Goal: Task Accomplishment & Management: Complete application form

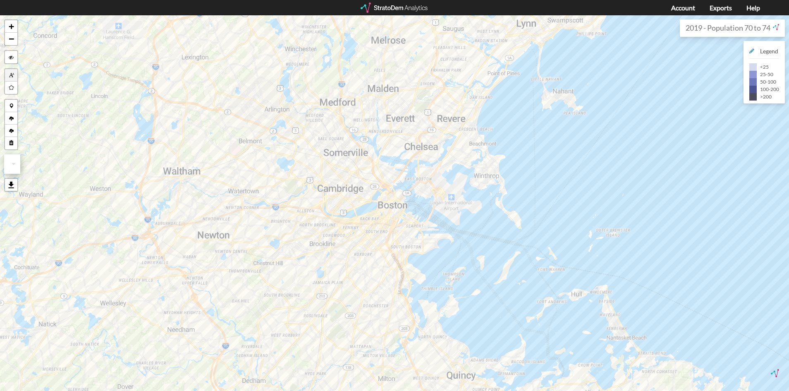
click at [12, 74] on span "button" at bounding box center [11, 75] width 5 height 5
click at [8, 185] on link at bounding box center [11, 185] width 12 height 12
click at [20, 184] on link at bounding box center [23, 184] width 12 height 12
click at [8, 184] on link at bounding box center [11, 185] width 12 height 12
click at [9, 183] on link at bounding box center [11, 185] width 12 height 12
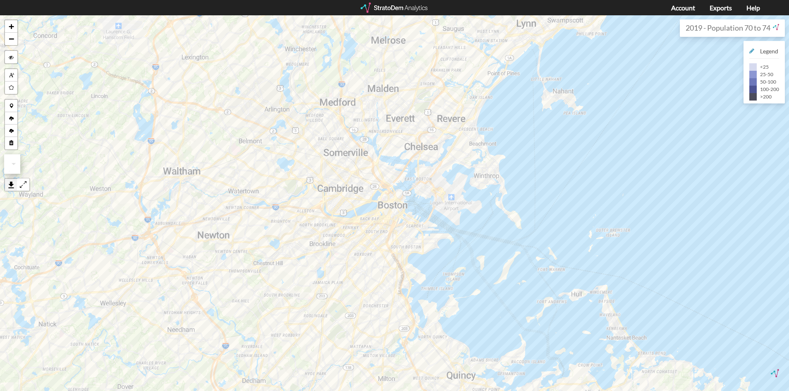
click at [9, 183] on link at bounding box center [11, 185] width 12 height 12
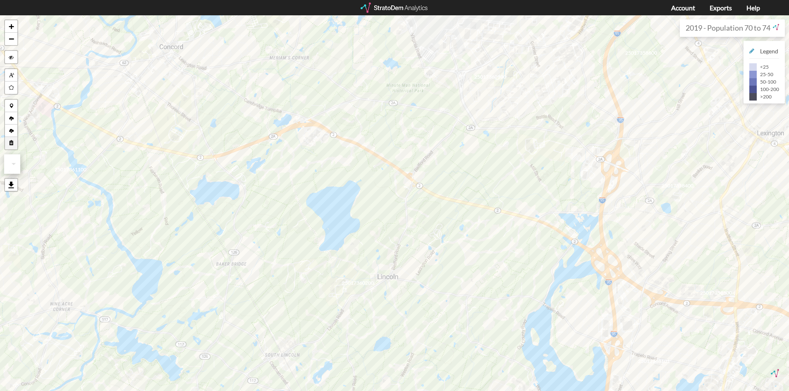
click at [10, 141] on span "button" at bounding box center [11, 143] width 5 height 5
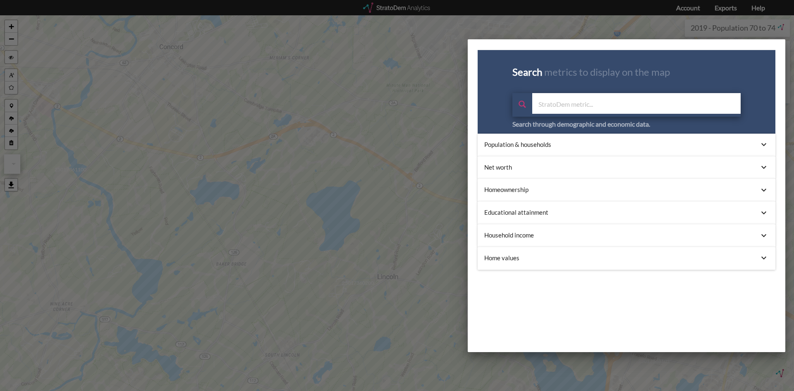
click at [597, 100] on input "text" at bounding box center [636, 103] width 208 height 21
paste input "https://clients.stratodem.com/analytics/map/dashboard?appName=senior_living"
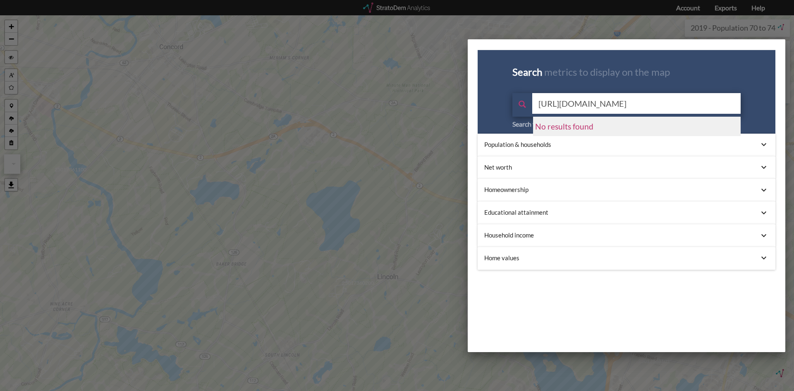
type input "https://clients.stratodem.com/analytics/map/dashboard?appName=senior_living"
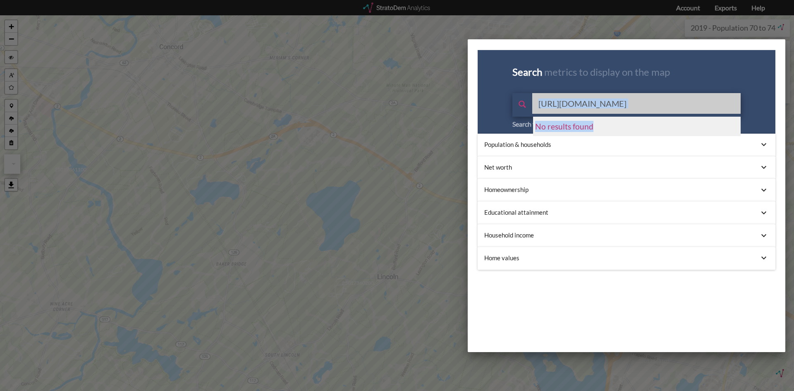
drag, startPoint x: 513, startPoint y: 119, endPoint x: 508, endPoint y: 128, distance: 10.0
click at [513, 119] on div "https://clients.stratodem.com/analytics/map/dashboard?appName=senior_living No …" at bounding box center [626, 106] width 228 height 26
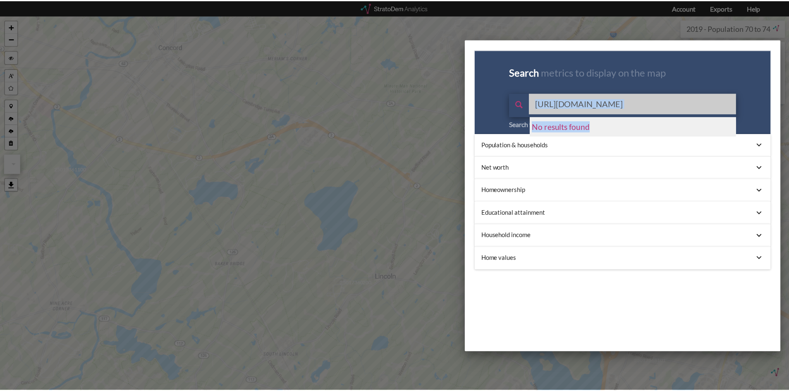
scroll to position [0, 0]
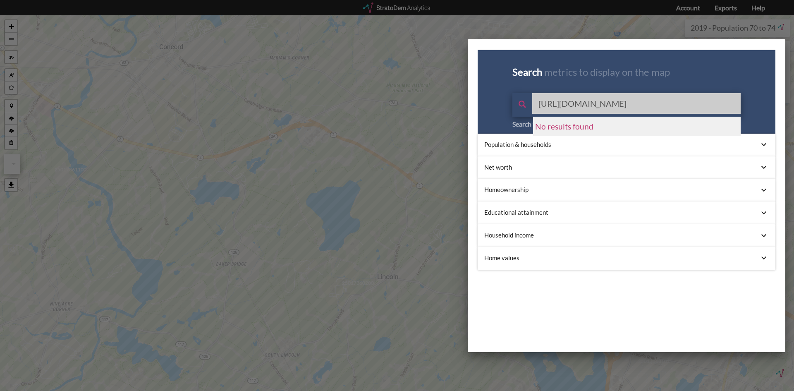
click at [437, 142] on div at bounding box center [397, 195] width 794 height 391
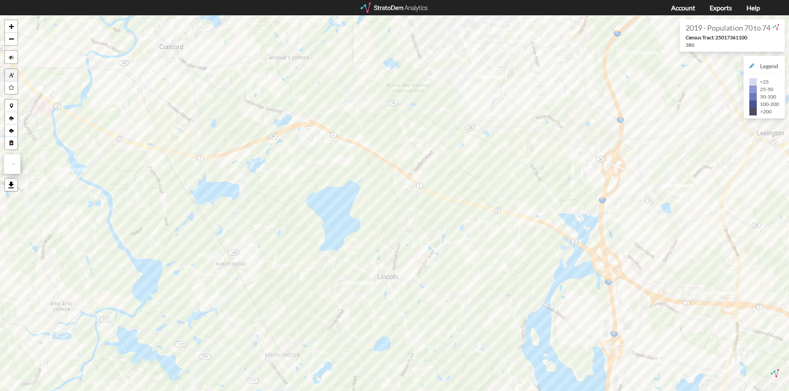
click at [12, 74] on span "button" at bounding box center [11, 75] width 5 height 5
click at [14, 55] on span "button" at bounding box center [10, 57] width 7 height 12
click at [8, 141] on span "button" at bounding box center [10, 143] width 7 height 12
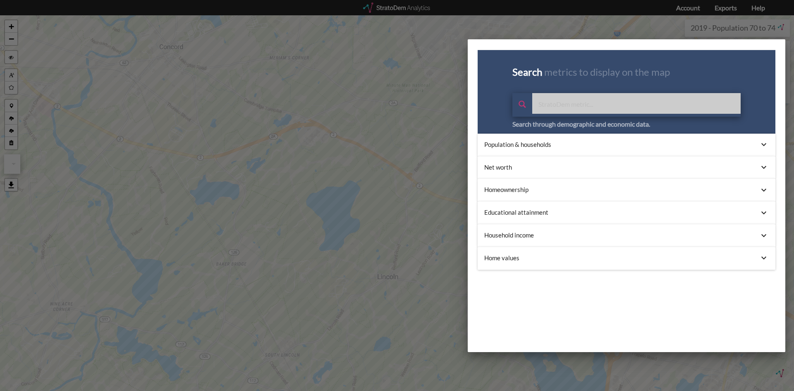
click at [340, 84] on div at bounding box center [397, 195] width 794 height 391
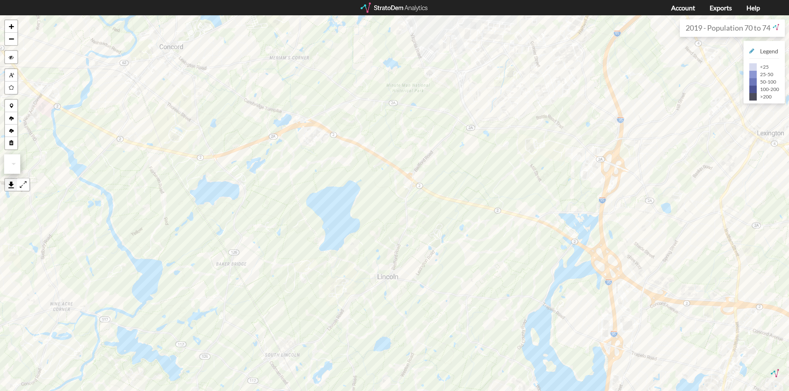
click at [12, 186] on link at bounding box center [11, 185] width 12 height 12
click at [24, 184] on link at bounding box center [23, 184] width 12 height 12
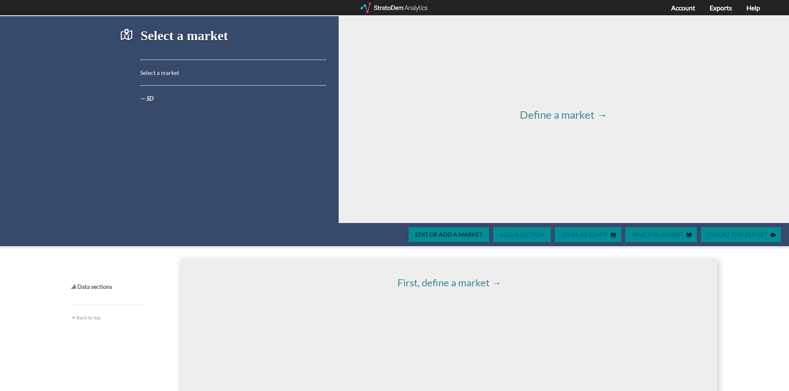
drag, startPoint x: 144, startPoint y: 95, endPoint x: 150, endPoint y: 95, distance: 6.2
click at [144, 95] on em "— SD" at bounding box center [146, 98] width 13 height 7
click at [164, 88] on div "Select a market Select a market — SD" at bounding box center [222, 119] width 207 height 207
click at [167, 71] on p "Select a market" at bounding box center [233, 73] width 186 height 8
click at [169, 70] on p "Select a market" at bounding box center [233, 73] width 186 height 8
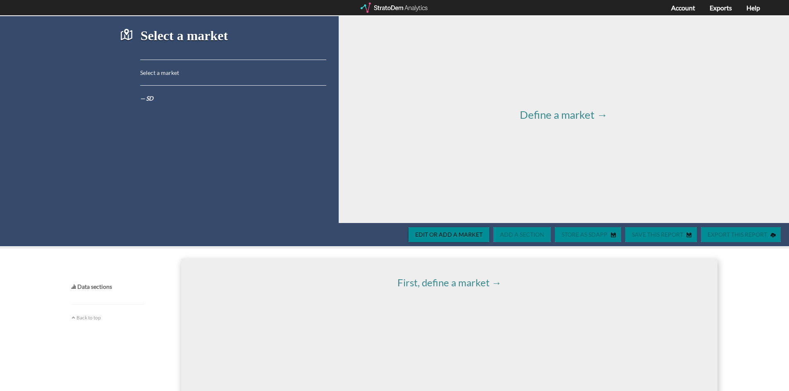
click at [201, 41] on h3 "Select a market" at bounding box center [233, 40] width 186 height 23
drag, startPoint x: 165, startPoint y: 24, endPoint x: 129, endPoint y: 36, distance: 38.6
click at [164, 24] on div "Select a market Select a market — SD" at bounding box center [222, 119] width 207 height 207
click at [130, 36] on span at bounding box center [131, 35] width 2 height 12
drag, startPoint x: 505, startPoint y: 172, endPoint x: 519, endPoint y: 156, distance: 21.2
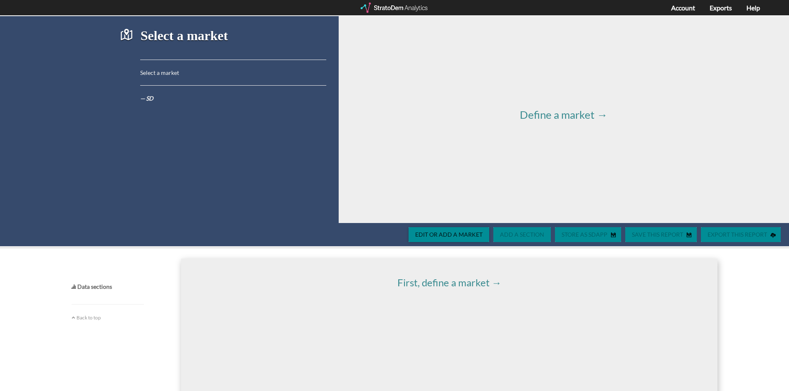
click at [508, 173] on div "Define a market →" at bounding box center [564, 119] width 450 height 207
click at [542, 117] on span "Define a market →" at bounding box center [564, 114] width 88 height 13
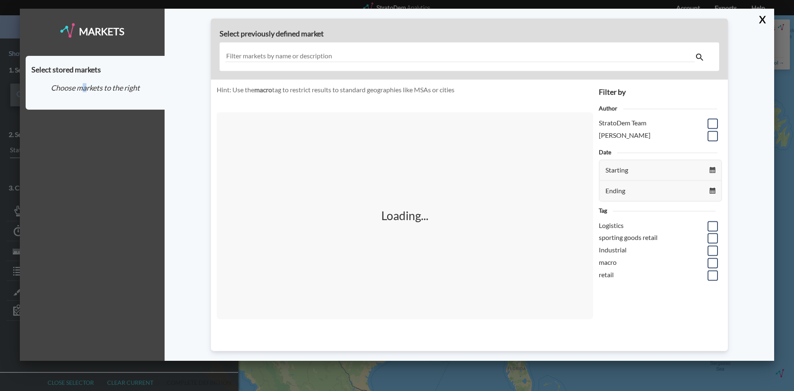
click at [85, 78] on div "Select stored markets Choose markets to the right" at bounding box center [95, 83] width 139 height 54
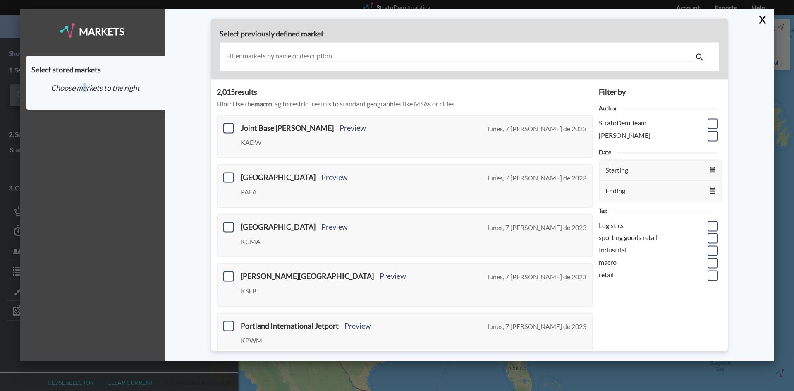
click at [86, 86] on h4 "Choose markets to the right" at bounding box center [94, 88] width 127 height 8
click at [285, 64] on div at bounding box center [468, 56] width 499 height 29
click at [707, 123] on span at bounding box center [712, 123] width 10 height 10
click at [711, 120] on input "checkbox" at bounding box center [711, 120] width 0 height 0
click at [711, 134] on span at bounding box center [712, 136] width 10 height 10
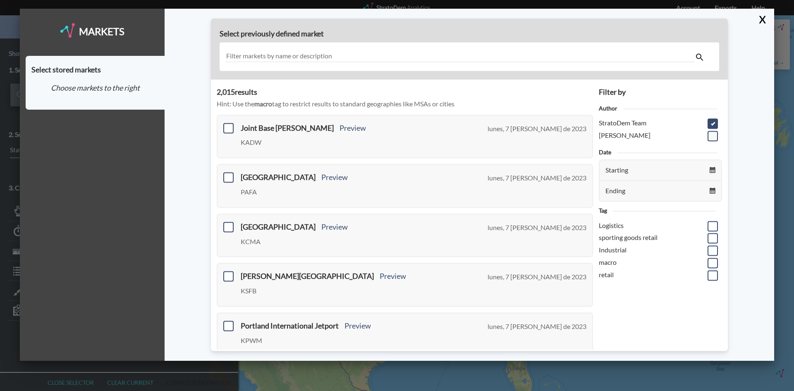
click at [711, 132] on input "checkbox" at bounding box center [711, 132] width 0 height 0
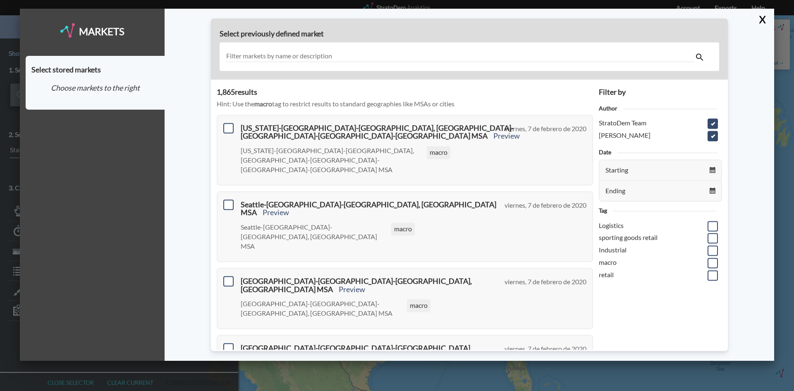
click at [710, 123] on span at bounding box center [712, 123] width 10 height 10
click at [711, 120] on input "checkbox" at bounding box center [711, 120] width 0 height 0
click at [707, 136] on span at bounding box center [712, 136] width 10 height 10
click at [711, 132] on input "checkbox" at bounding box center [711, 132] width 0 height 0
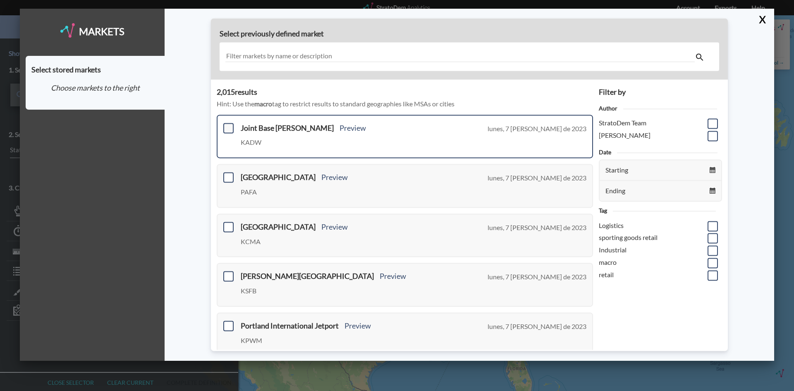
click at [228, 129] on span at bounding box center [228, 128] width 10 height 10
click at [227, 124] on input "checkbox" at bounding box center [227, 124] width 0 height 0
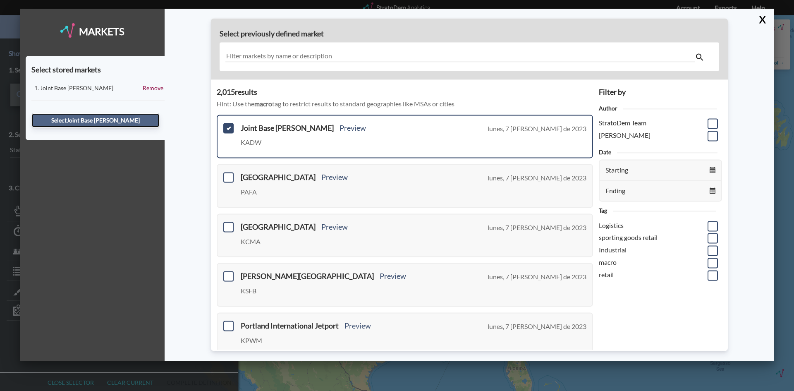
click at [120, 118] on button "Select Joint Base Andrews" at bounding box center [95, 120] width 127 height 14
click at [136, 120] on button "Select Joint Base Andrews" at bounding box center [95, 120] width 127 height 14
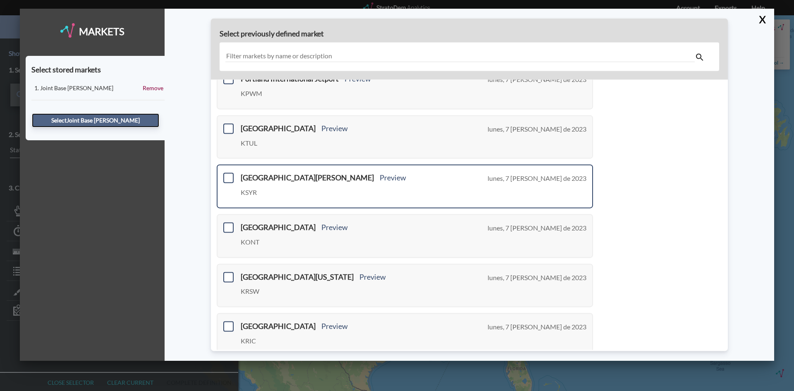
scroll to position [281, 0]
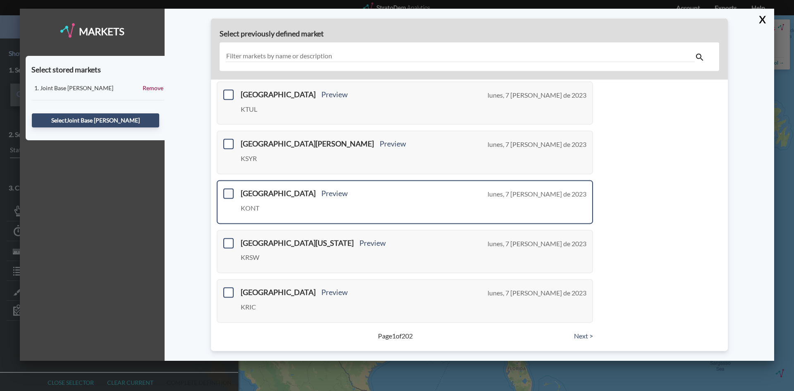
click at [226, 194] on span at bounding box center [228, 193] width 10 height 10
click at [227, 190] on input "checkbox" at bounding box center [227, 190] width 0 height 0
click at [94, 117] on button "Select Ontario International Airport" at bounding box center [95, 120] width 127 height 14
click at [98, 121] on button "Select Ontario International Airport" at bounding box center [95, 120] width 127 height 14
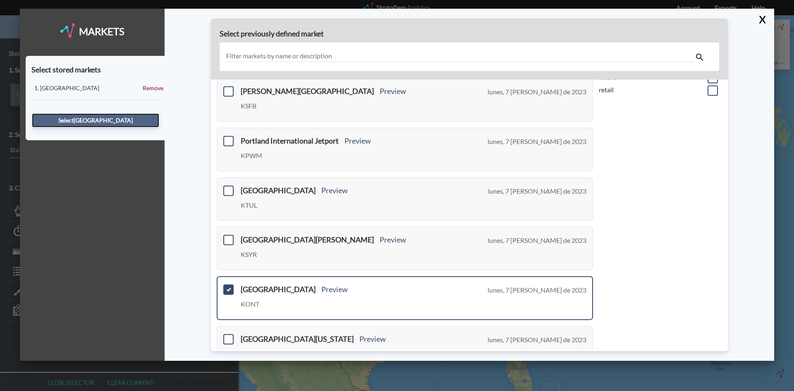
scroll to position [0, 0]
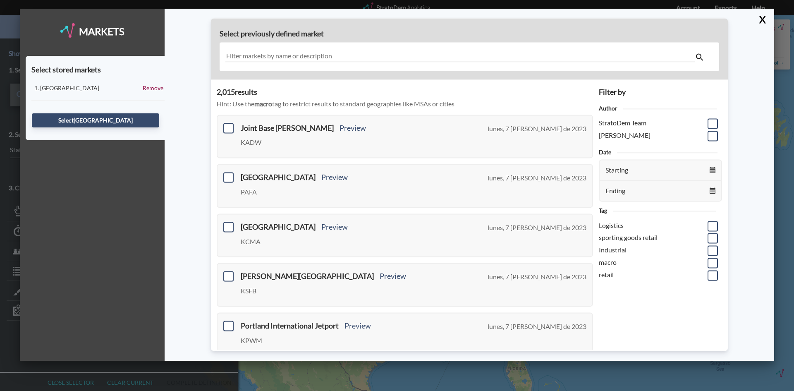
click at [359, 53] on input "text" at bounding box center [459, 56] width 469 height 11
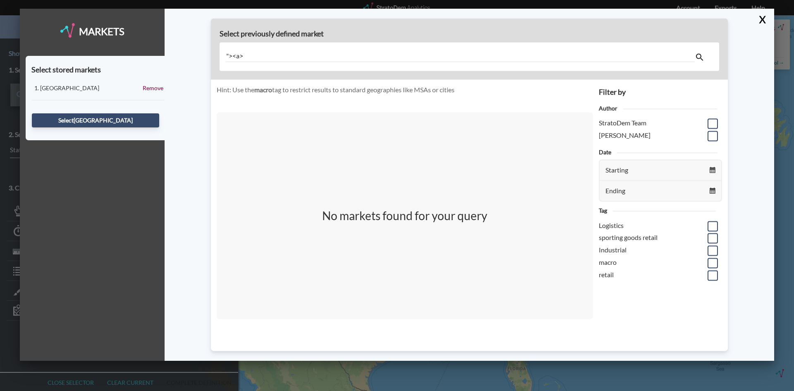
type input ""><a>"
click at [256, 91] on strong "macro" at bounding box center [263, 90] width 18 height 8
click at [280, 57] on input ""><a>" at bounding box center [459, 56] width 469 height 11
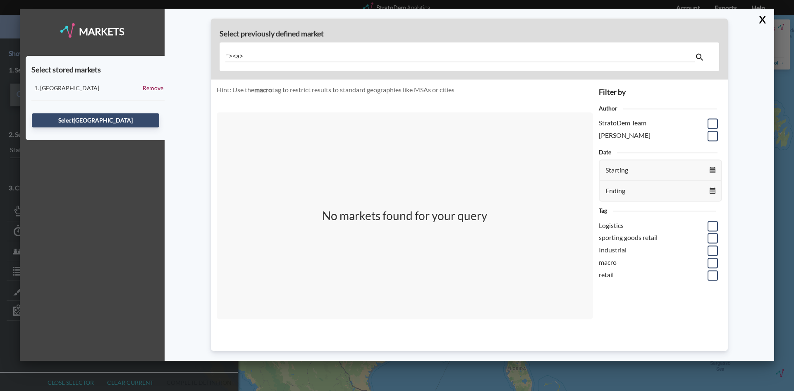
click at [280, 57] on input ""><a>" at bounding box center [459, 56] width 469 height 11
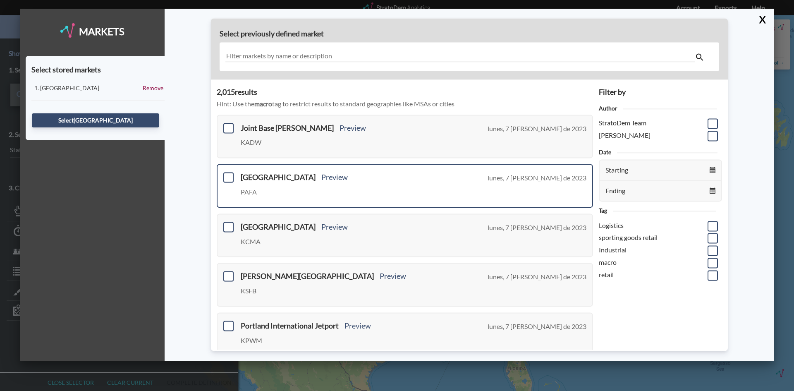
click at [237, 174] on div "Fairbanks International Airport Preview PAFA lunes, 7 de agosto de 2023" at bounding box center [405, 186] width 376 height 44
click at [234, 175] on div "Fairbanks International Airport Preview PAFA lunes, 7 de agosto de 2023" at bounding box center [405, 186] width 376 height 44
click at [226, 177] on span at bounding box center [228, 177] width 10 height 10
click at [227, 174] on input "checkbox" at bounding box center [227, 174] width 0 height 0
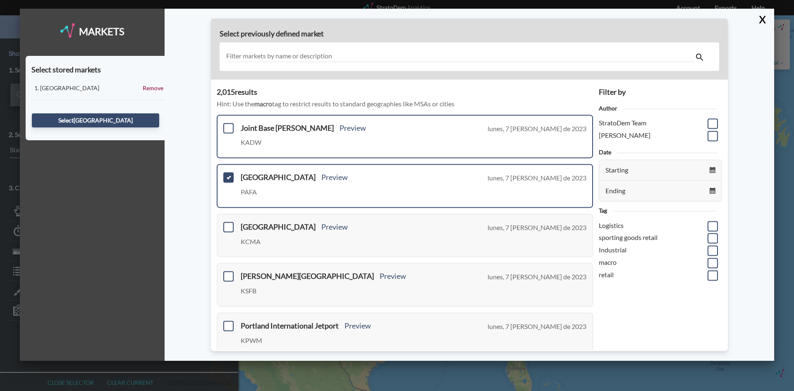
click at [228, 138] on div "Joint Base Andrews Preview KADW lunes, 7 de agosto de 2023" at bounding box center [405, 136] width 376 height 44
click at [228, 126] on span at bounding box center [228, 128] width 10 height 10
click at [227, 124] on input "checkbox" at bounding box center [227, 124] width 0 height 0
click at [228, 176] on span at bounding box center [228, 177] width 10 height 10
click at [227, 174] on input "checkbox" at bounding box center [227, 174] width 0 height 0
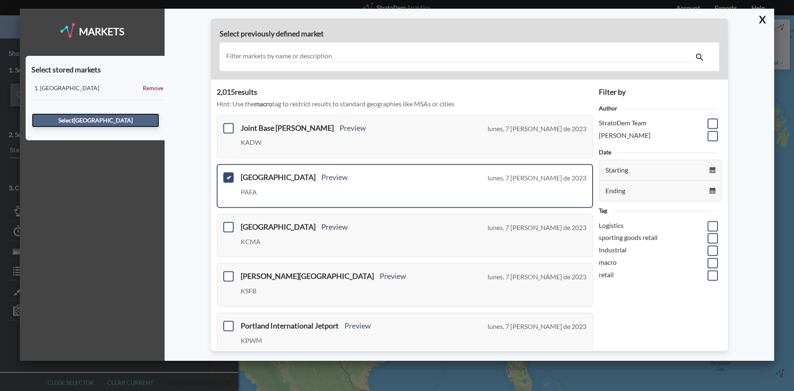
click at [105, 121] on button "Select Fairbanks International Airport" at bounding box center [95, 120] width 127 height 14
click at [769, 18] on div "X" at bounding box center [763, 19] width 21 height 21
click at [762, 19] on button "X" at bounding box center [760, 19] width 14 height 21
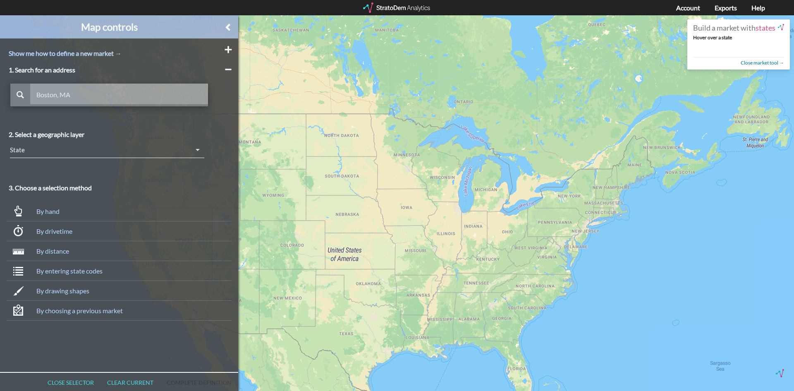
click at [65, 94] on input "text" at bounding box center [119, 93] width 178 height 21
click at [55, 148] on div "State" at bounding box center [107, 149] width 214 height 23
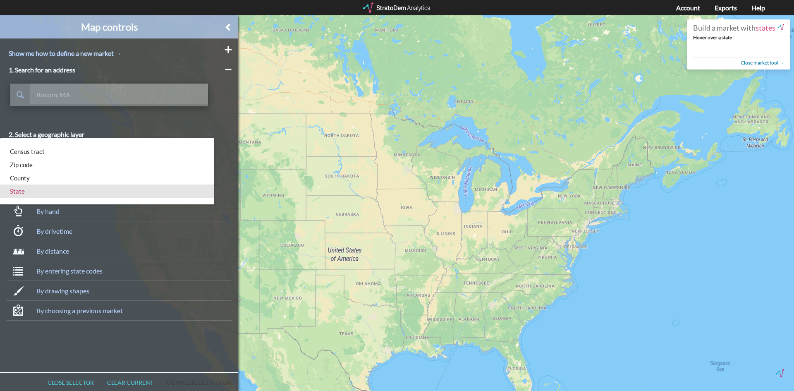
drag, startPoint x: 27, startPoint y: 178, endPoint x: 18, endPoint y: 191, distance: 16.2
click at [19, 192] on div "Census tract Zip code County State" at bounding box center [107, 171] width 214 height 66
click at [18, 191] on div "State" at bounding box center [107, 190] width 194 height 13
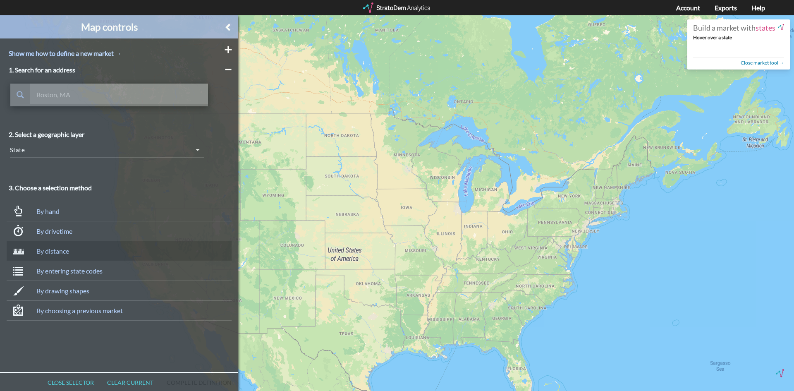
click at [50, 252] on div "By distance" at bounding box center [122, 251] width 172 height 7
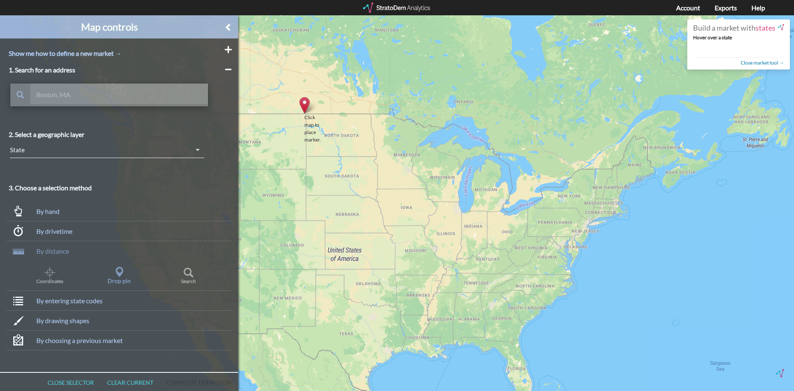
click at [304, 114] on div "Click map to place marker." at bounding box center [312, 129] width 17 height 30
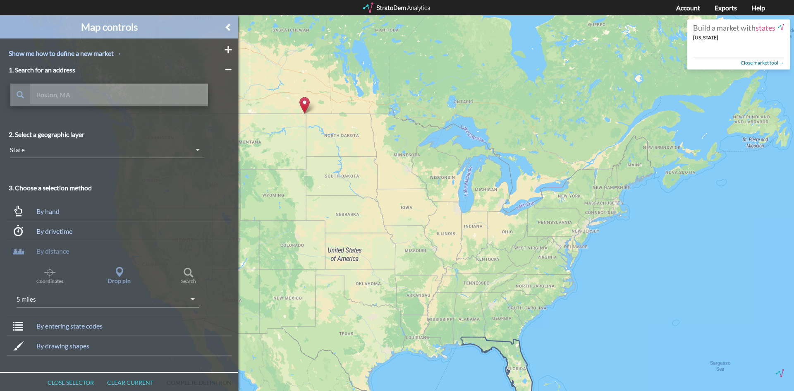
click at [514, 346] on icon at bounding box center [496, 371] width 72 height 69
click at [110, 277] on div "Drop pin" at bounding box center [119, 281] width 60 height 8
click at [509, 343] on div "Click map to place marker." at bounding box center [517, 358] width 17 height 30
click at [180, 276] on span "button" at bounding box center [189, 272] width 60 height 10
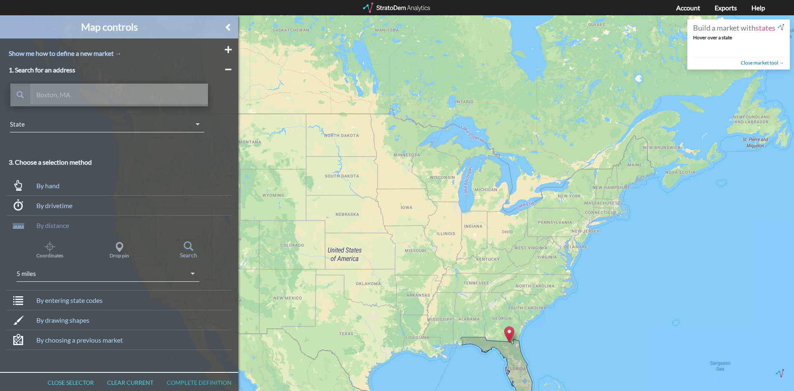
scroll to position [36, 0]
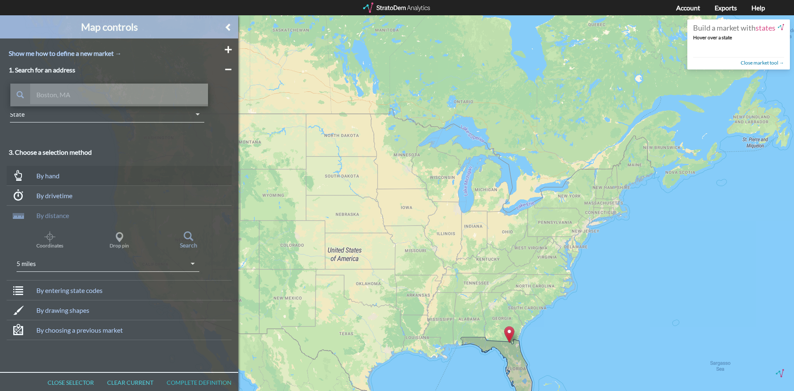
click at [55, 175] on div "By hand" at bounding box center [122, 175] width 172 height 7
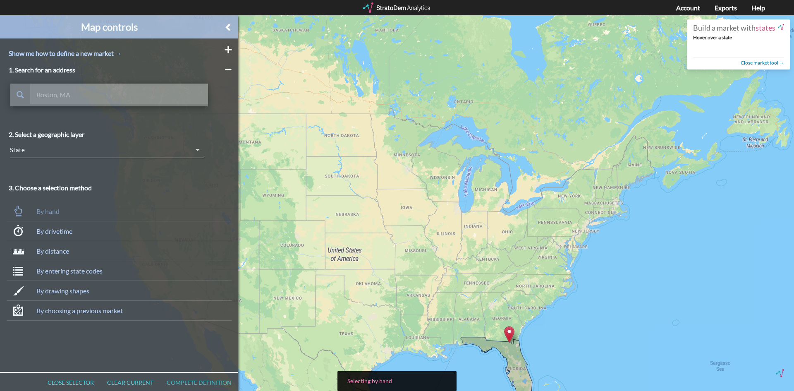
scroll to position [0, 0]
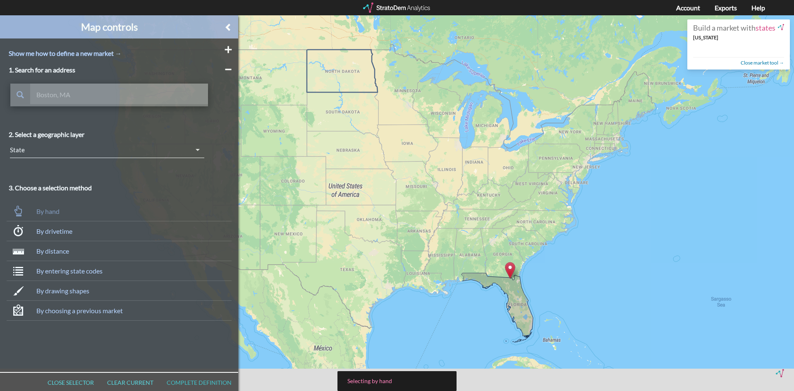
drag, startPoint x: 316, startPoint y: 164, endPoint x: 315, endPoint y: 93, distance: 70.3
click at [315, 92] on icon at bounding box center [343, 114] width 72 height 45
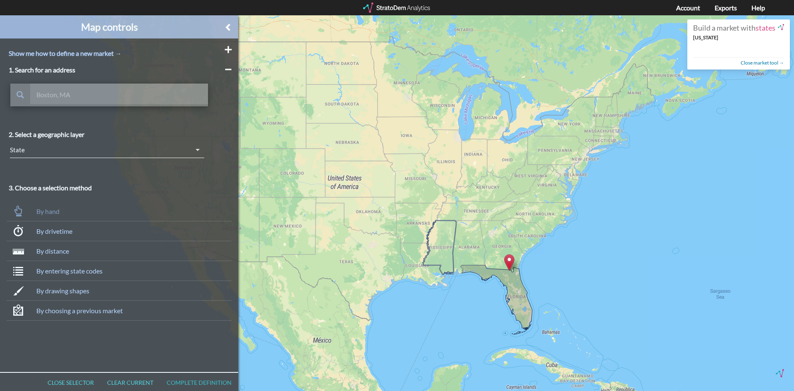
click at [436, 250] on icon at bounding box center [438, 247] width 33 height 54
click at [402, 207] on icon at bounding box center [418, 223] width 47 height 40
click at [415, 181] on icon at bounding box center [415, 181] width 63 height 55
click at [462, 162] on icon at bounding box center [443, 164] width 38 height 68
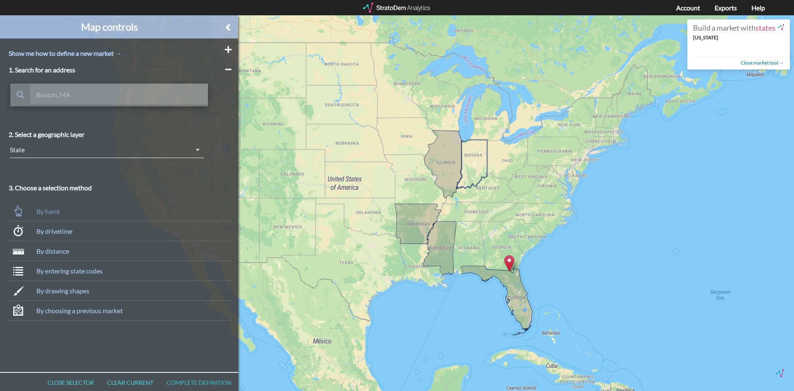
click at [474, 163] on icon at bounding box center [471, 164] width 31 height 49
click at [508, 160] on icon at bounding box center [507, 159] width 41 height 44
click at [532, 178] on icon at bounding box center [530, 175] width 46 height 42
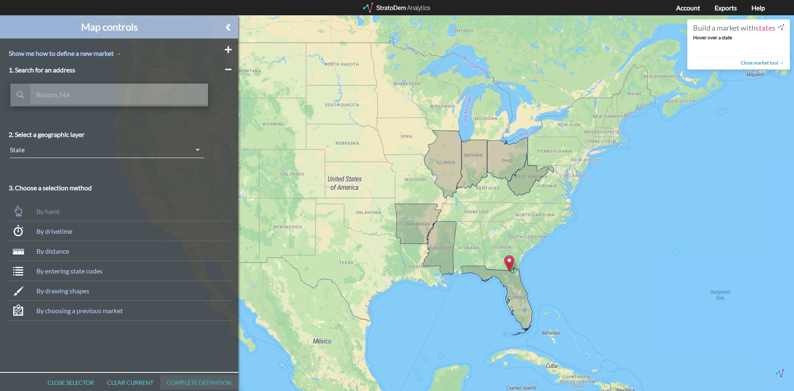
click at [192, 378] on div "Complete definition" at bounding box center [199, 381] width 78 height 15
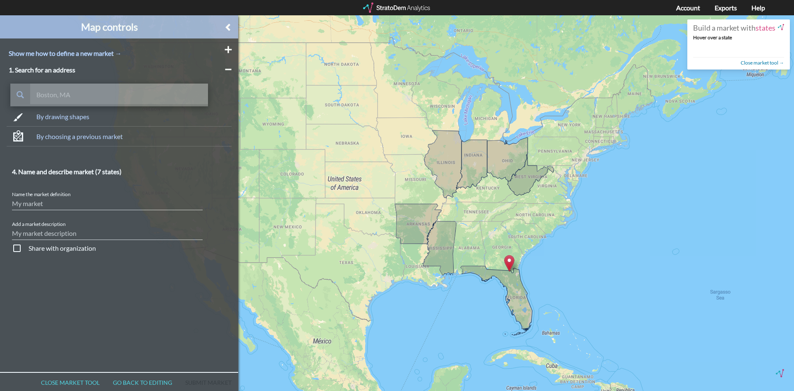
click at [69, 207] on input "Name the market definition" at bounding box center [107, 204] width 191 height 30
drag, startPoint x: 44, startPoint y: 204, endPoint x: 0, endPoint y: 204, distance: 43.8
click at [0, 204] on div "4. Name and describe market ( 7 states ) Name the market definition My market "…" at bounding box center [107, 260] width 214 height 185
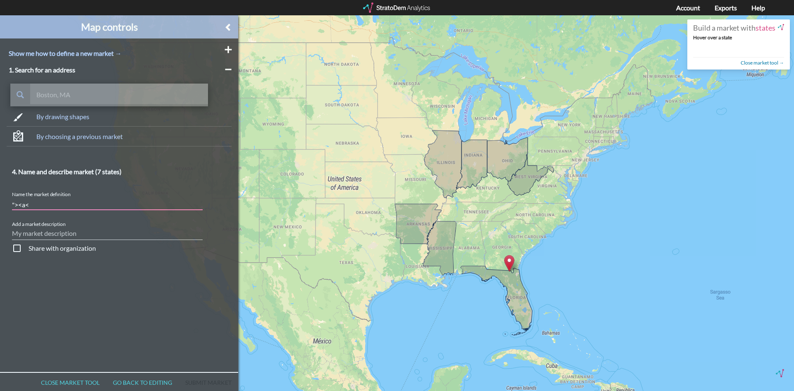
paste input "[test](https://example.com) or <a href="https://example.com">test</a>"
drag, startPoint x: 20, startPoint y: 203, endPoint x: 0, endPoint y: 203, distance: 19.8
click at [0, 203] on div "4. Name and describe market ( 7 states ) Name the market definition My market […" at bounding box center [107, 260] width 214 height 185
click at [42, 201] on input "[test](https://example.com) or <a href="https://example.com">test</a>" at bounding box center [107, 204] width 191 height 30
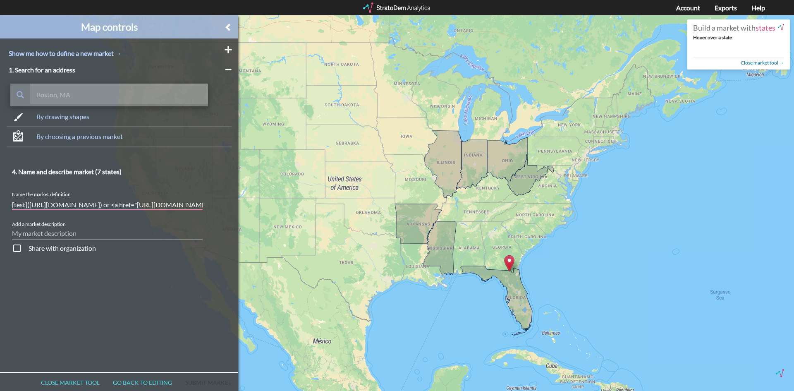
click at [97, 205] on input "[test](https://example.com) or <a href="https://example.com">test</a>" at bounding box center [107, 204] width 191 height 30
click at [80, 204] on input "[test](https://example.com) or <a href="https://example.com">test</a>" at bounding box center [107, 204] width 191 height 30
drag, startPoint x: 160, startPoint y: 206, endPoint x: 194, endPoint y: 203, distance: 34.5
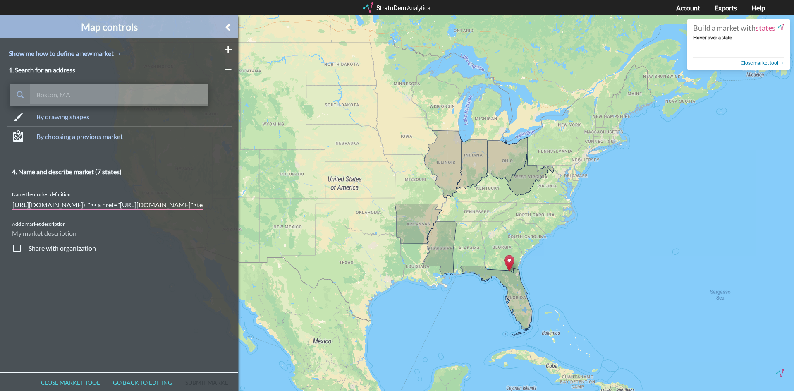
click at [194, 203] on input "[test](https://example.com) "><a href="https://example.com">test</a>" at bounding box center [107, 204] width 191 height 30
click at [178, 204] on input "[test](https://example.com) "><a href="https://example.com">test</a>" at bounding box center [107, 204] width 191 height 30
type input "[test](https://example.com) "><a href="https://example.com">test</a>"
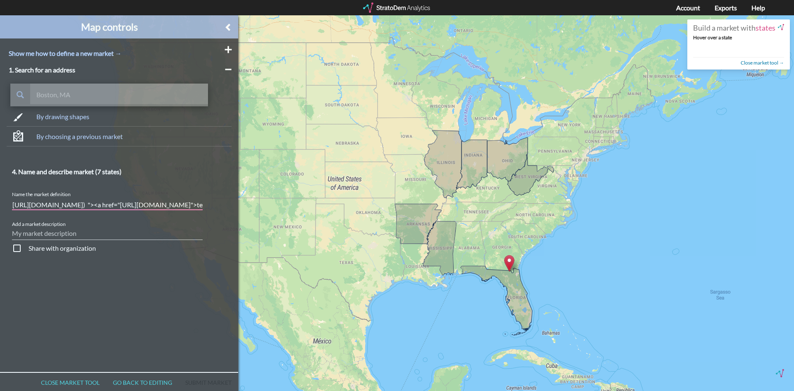
click at [79, 237] on input "Add a market description" at bounding box center [107, 234] width 191 height 30
paste input "[test](https://example.com) "><a href="https://example.com">test</a>"
type input "[test](https://example.com) "><a href="https://example.com">test</a>"
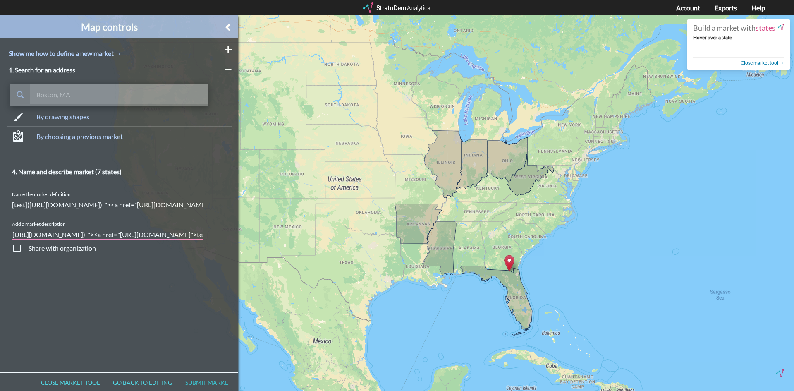
click at [53, 247] on input "checkbox" at bounding box center [54, 249] width 84 height 12
checkbox input "true"
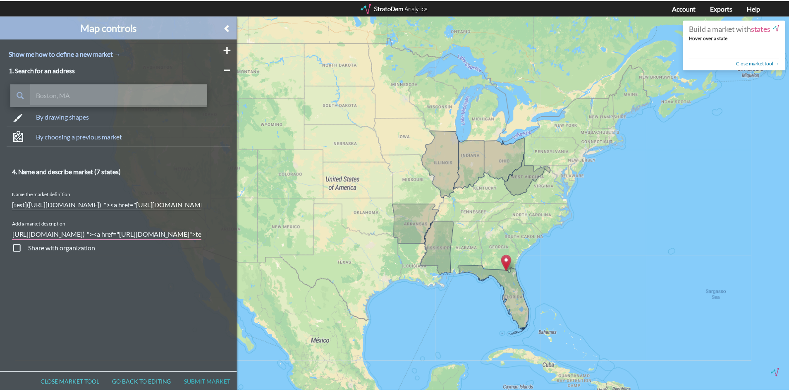
scroll to position [0, 0]
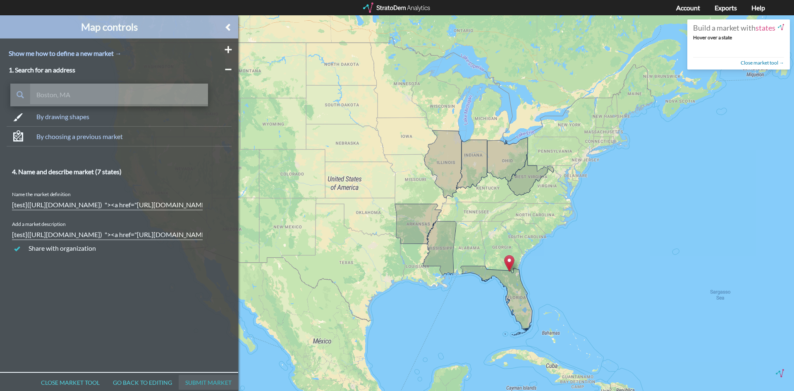
click at [213, 379] on span "Submit market" at bounding box center [209, 382] width 60 height 7
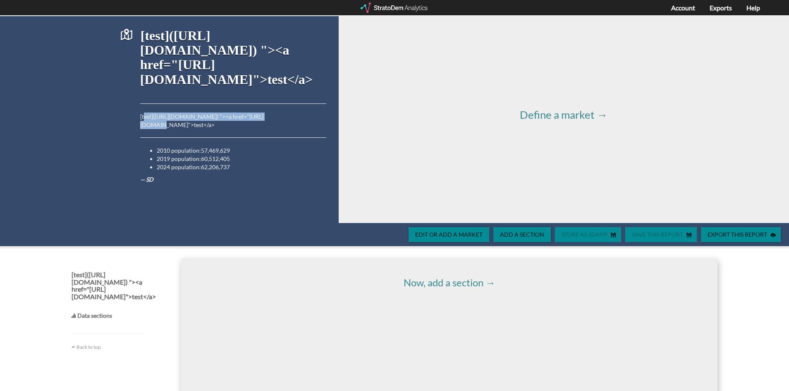
drag, startPoint x: 143, startPoint y: 114, endPoint x: 279, endPoint y: 117, distance: 136.4
click at [271, 115] on p "[test](https://example.com) "><a href="https://example.com">test</a>" at bounding box center [233, 120] width 186 height 17
click at [279, 117] on p "[test](https://example.com) "><a href="https://example.com">test</a>" at bounding box center [233, 120] width 186 height 17
click at [280, 117] on p "[test](https://example.com) "><a href="https://example.com">test</a>" at bounding box center [233, 120] width 186 height 17
click at [290, 117] on p "[test](https://example.com) "><a href="https://example.com">test</a>" at bounding box center [233, 120] width 186 height 17
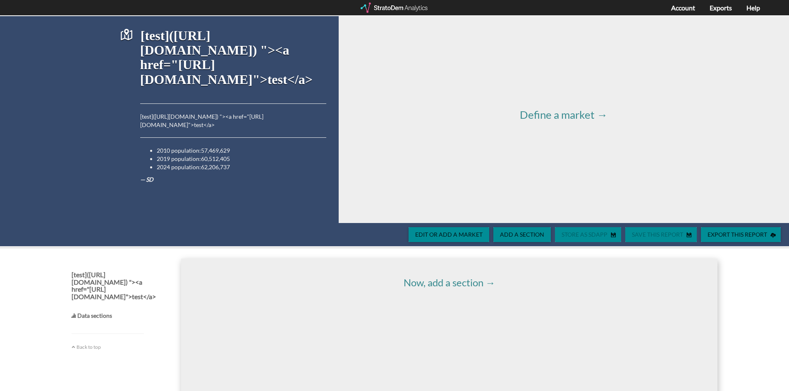
click at [288, 113] on p "[test](https://example.com) "><a href="https://example.com">test</a>" at bounding box center [233, 120] width 186 height 17
drag, startPoint x: 258, startPoint y: 74, endPoint x: 210, endPoint y: 74, distance: 47.5
click at [256, 73] on h3 "[test](https://example.com) "><a href="https://example.com">test</a>" at bounding box center [233, 62] width 186 height 67
drag, startPoint x: 210, startPoint y: 74, endPoint x: 189, endPoint y: 77, distance: 21.4
click at [200, 75] on h3 "[test](https://example.com) "><a href="https://example.com">test</a>" at bounding box center [233, 62] width 186 height 67
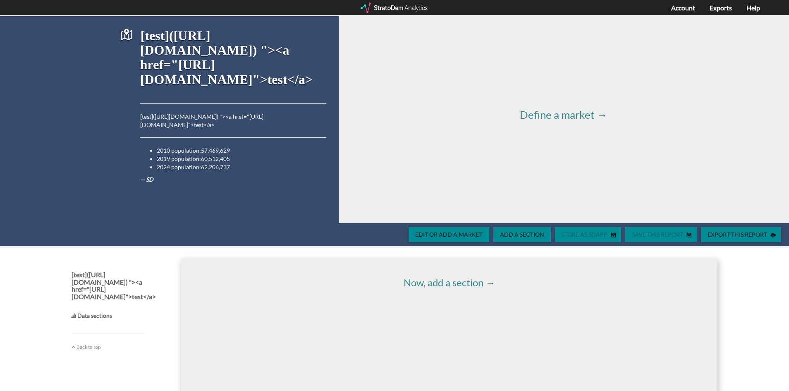
click at [176, 39] on h3 "[test](https://example.com) "><a href="https://example.com">test</a>" at bounding box center [233, 62] width 186 height 67
click at [145, 39] on h3 "[test](https://example.com) "><a href="https://example.com">test</a>" at bounding box center [233, 62] width 186 height 67
click at [164, 77] on h3 "[test](https://example.com) "><a href="https://example.com">test</a>" at bounding box center [233, 62] width 186 height 67
drag, startPoint x: 154, startPoint y: 176, endPoint x: 151, endPoint y: 166, distance: 10.3
click at [154, 176] on div "[test](https://example.com) "><a href="https://example.com">test</a> [test](htt…" at bounding box center [222, 119] width 207 height 207
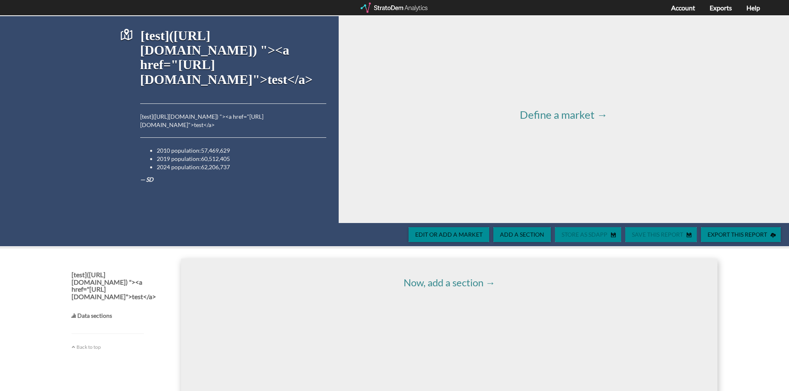
click at [148, 165] on p "2010 population: 57,469,629 2019 population: 60,512,405 2024 population: 62,206…" at bounding box center [233, 164] width 186 height 37
click at [91, 288] on h4 "[test](https://example.com) "><a href="https://example.com">test</a>" at bounding box center [108, 285] width 72 height 29
click at [131, 281] on h4 "[test](https://example.com) "><a href="https://example.com">test</a>" at bounding box center [108, 285] width 72 height 29
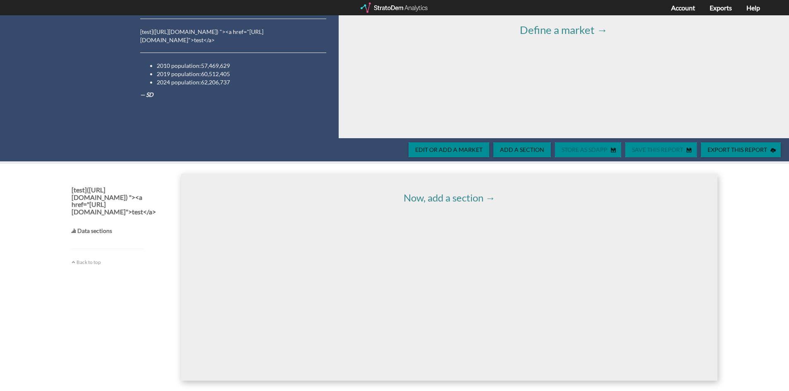
scroll to position [2, 0]
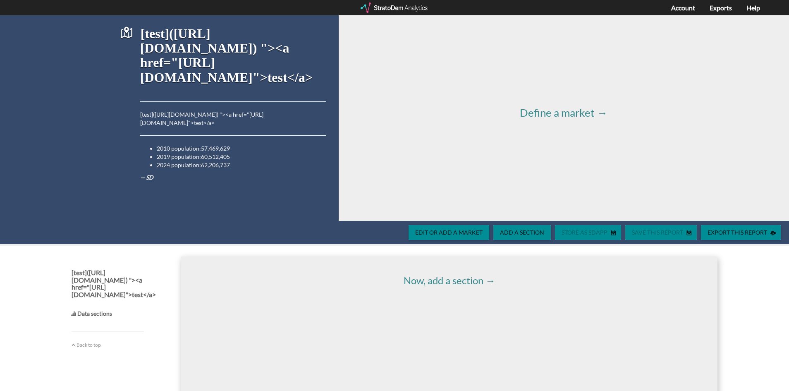
drag, startPoint x: 94, startPoint y: 315, endPoint x: 87, endPoint y: 315, distance: 7.0
click at [94, 315] on h4 "Data sections" at bounding box center [108, 313] width 72 height 6
click at [52, 315] on div "[test](https://example.com) "><a href="https://example.com">test</a> [test](htt…" at bounding box center [394, 243] width 789 height 460
click at [83, 316] on h4 "Data sections" at bounding box center [108, 313] width 72 height 6
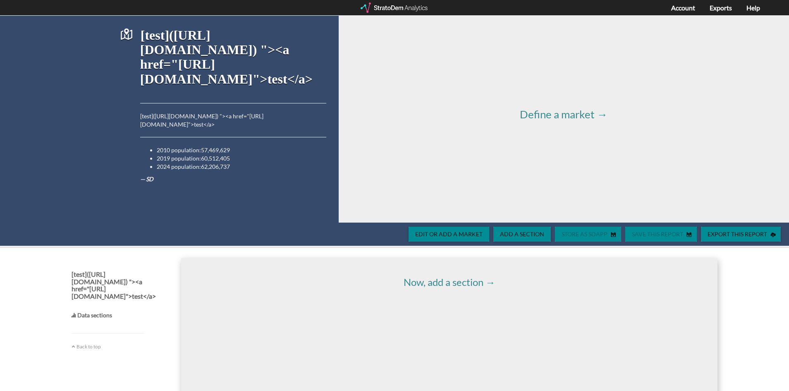
scroll to position [0, 0]
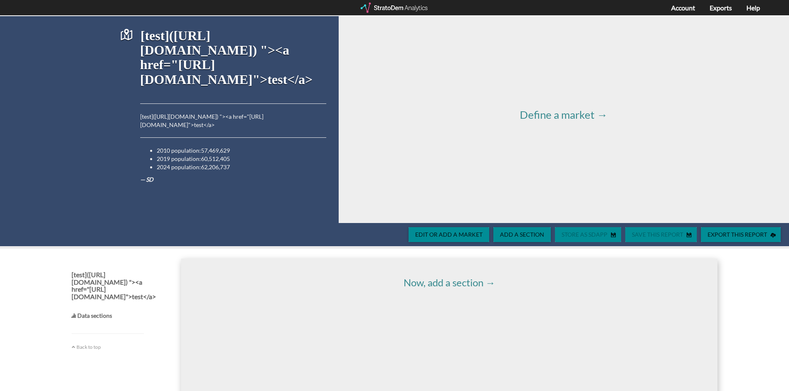
click at [176, 155] on li "2019 population: 60,512,405" at bounding box center [241, 159] width 169 height 8
click at [215, 155] on li "2019 population: 60,512,405" at bounding box center [241, 159] width 169 height 8
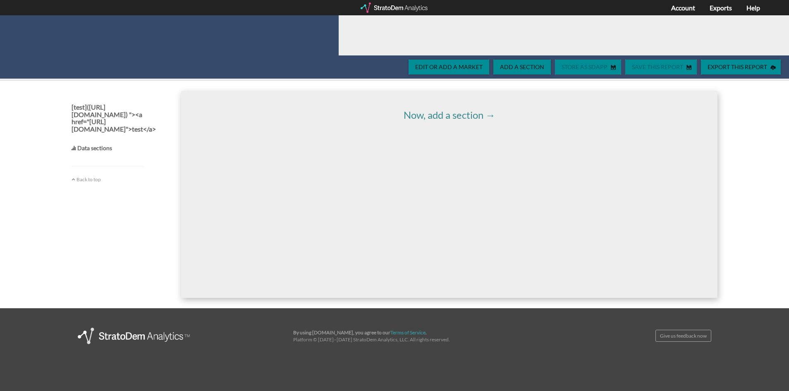
click at [89, 144] on div "[test](https://example.com) "><a href="https://example.com">test</a> Data secti…" at bounding box center [108, 141] width 72 height 84
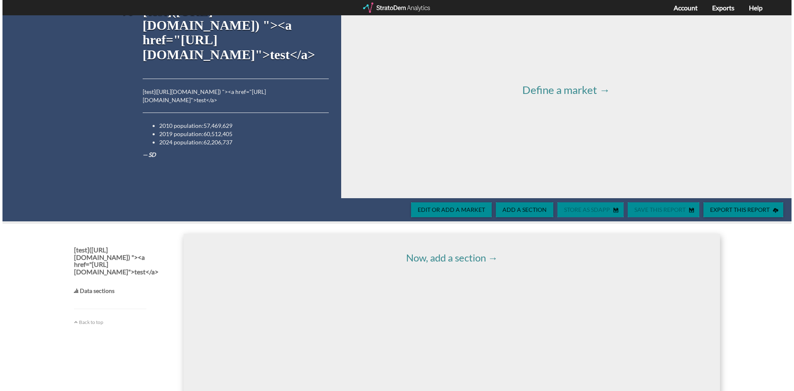
scroll to position [2, 0]
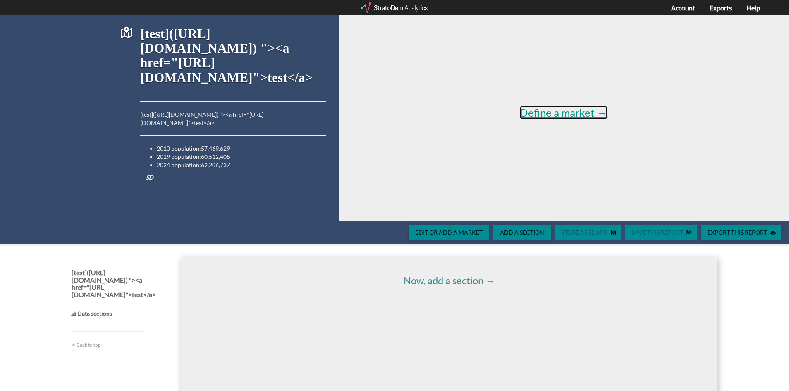
click at [541, 112] on span "Define a market →" at bounding box center [564, 112] width 88 height 13
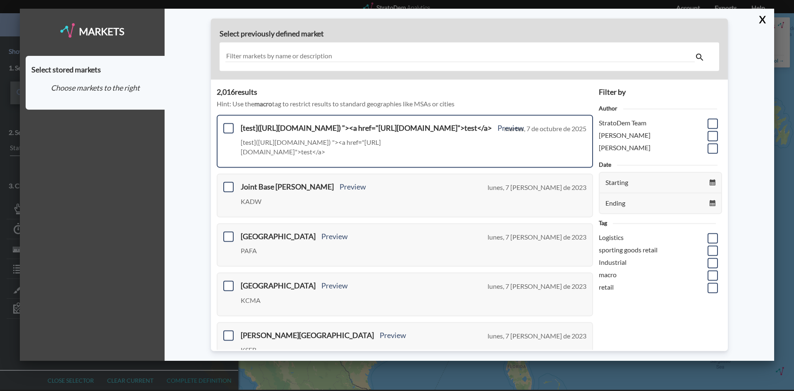
click at [258, 126] on h3 "[test](https://example.com) "><a href="https://example.com">test</a> Preview" at bounding box center [383, 128] width 284 height 8
click at [497, 128] on link "Preview" at bounding box center [510, 127] width 26 height 9
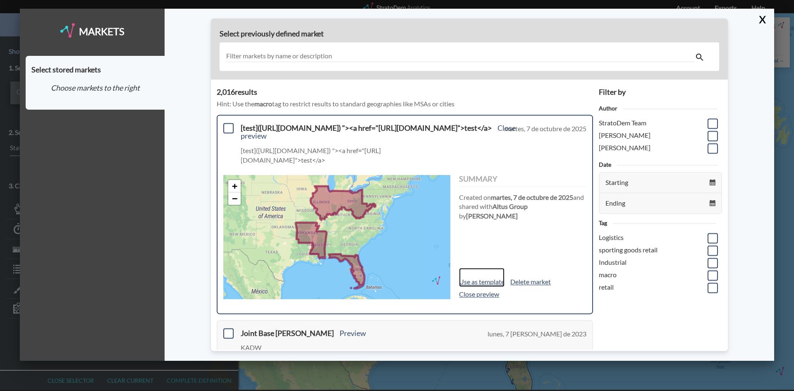
click at [483, 272] on link "Use as template" at bounding box center [481, 277] width 45 height 19
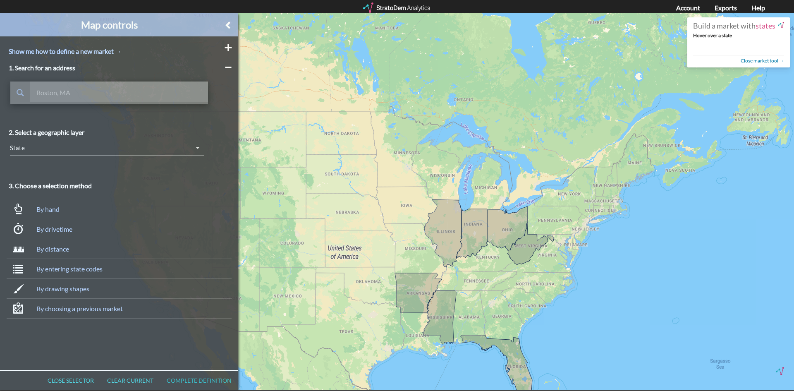
click at [715, 33] on strong "Hover over a state" at bounding box center [712, 35] width 39 height 6
click at [753, 61] on link "Close market tool →" at bounding box center [761, 60] width 43 height 7
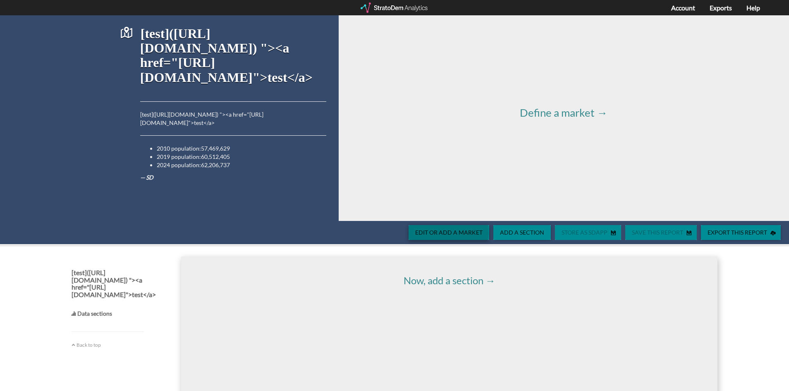
click at [441, 230] on span "Edit or add a market" at bounding box center [448, 232] width 81 height 7
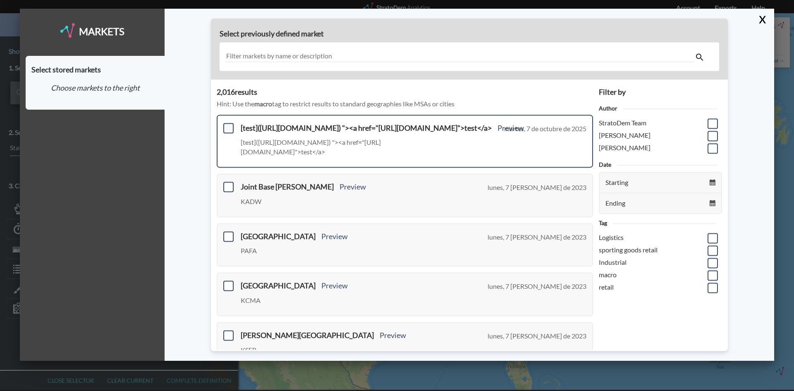
click at [227, 126] on span at bounding box center [228, 128] width 10 height 10
click at [227, 124] on input "checkbox" at bounding box center [227, 124] width 0 height 0
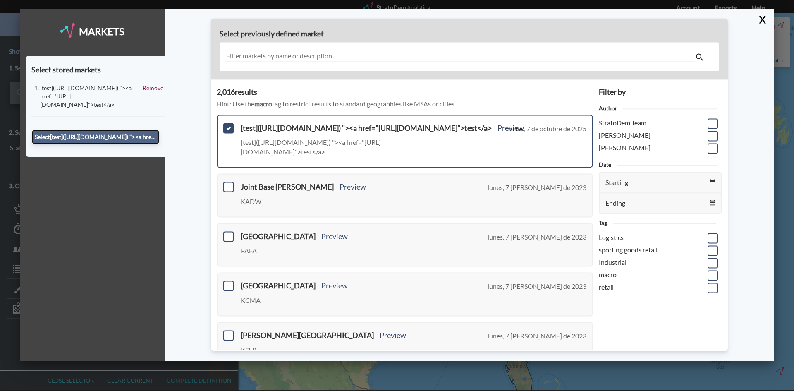
click at [93, 130] on button "Select [test](https://example.com) "><a href="https://example.com">test</a>" at bounding box center [95, 137] width 127 height 14
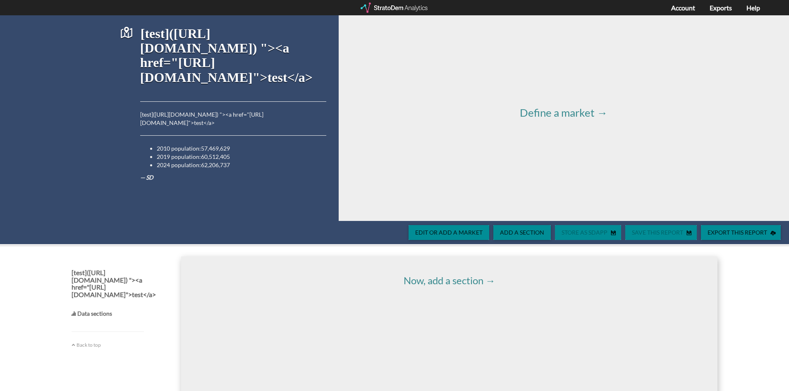
drag, startPoint x: 202, startPoint y: 117, endPoint x: 192, endPoint y: 117, distance: 9.5
click at [201, 117] on p "[test](https://example.com) "><a href="https://example.com">test</a>" at bounding box center [233, 118] width 186 height 17
click at [192, 117] on p "[test](https://example.com) "><a href="https://example.com">test</a>" at bounding box center [233, 118] width 186 height 17
drag, startPoint x: 192, startPoint y: 117, endPoint x: 272, endPoint y: 115, distance: 80.2
click at [208, 117] on p "[test](https://example.com) "><a href="https://example.com">test</a>" at bounding box center [233, 118] width 186 height 17
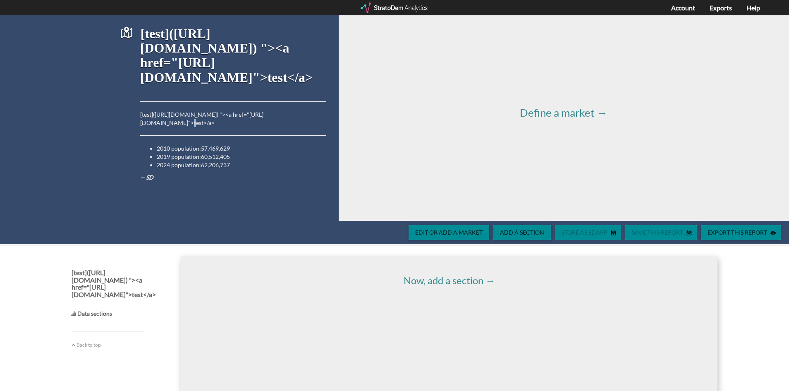
click at [292, 115] on p "[test](https://example.com) "><a href="https://example.com">test</a>" at bounding box center [233, 118] width 186 height 17
click at [506, 234] on span "Add a section" at bounding box center [521, 232] width 57 height 7
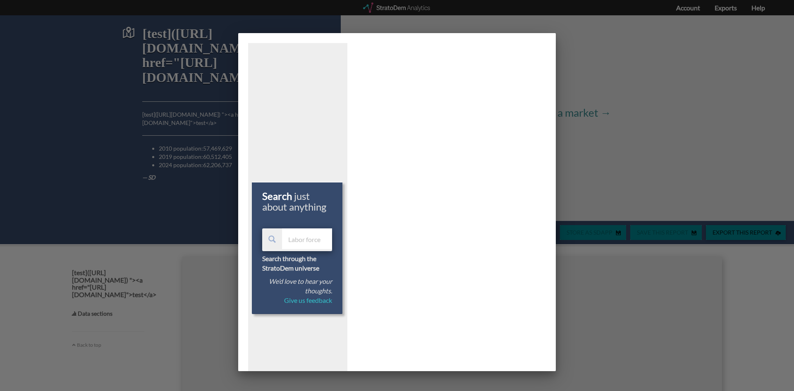
click at [297, 235] on input "text" at bounding box center [307, 238] width 50 height 21
click at [272, 241] on span at bounding box center [271, 238] width 7 height 7
click at [301, 241] on input "a" at bounding box center [307, 238] width 50 height 21
click at [303, 240] on input "asd" at bounding box center [307, 238] width 50 height 21
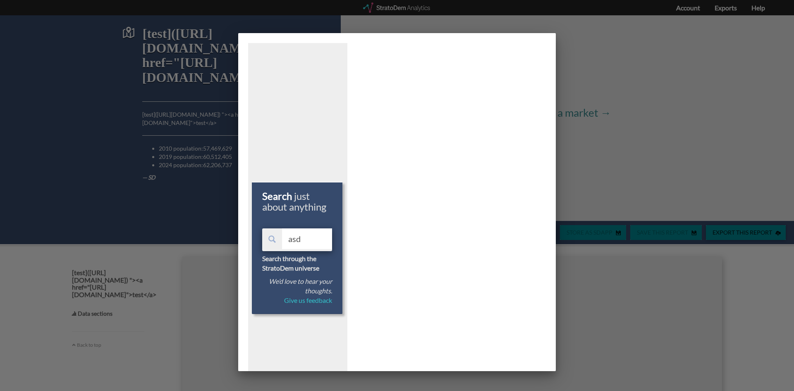
click at [303, 240] on input "asd" at bounding box center [307, 238] width 50 height 21
type input "asd"
click at [291, 243] on input "asd" at bounding box center [307, 238] width 50 height 21
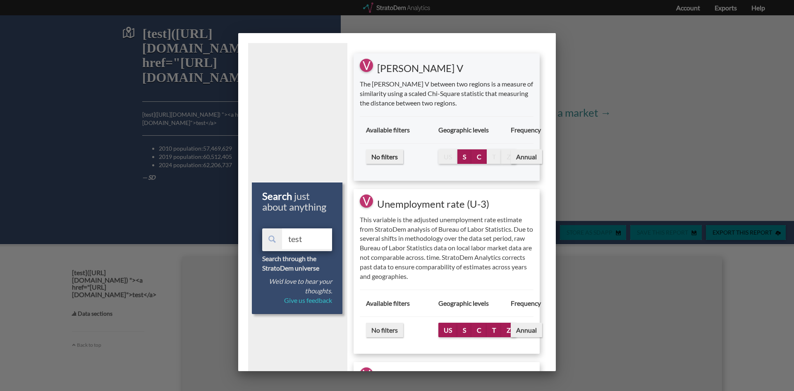
type input "test"
